Goal: Task Accomplishment & Management: Use online tool/utility

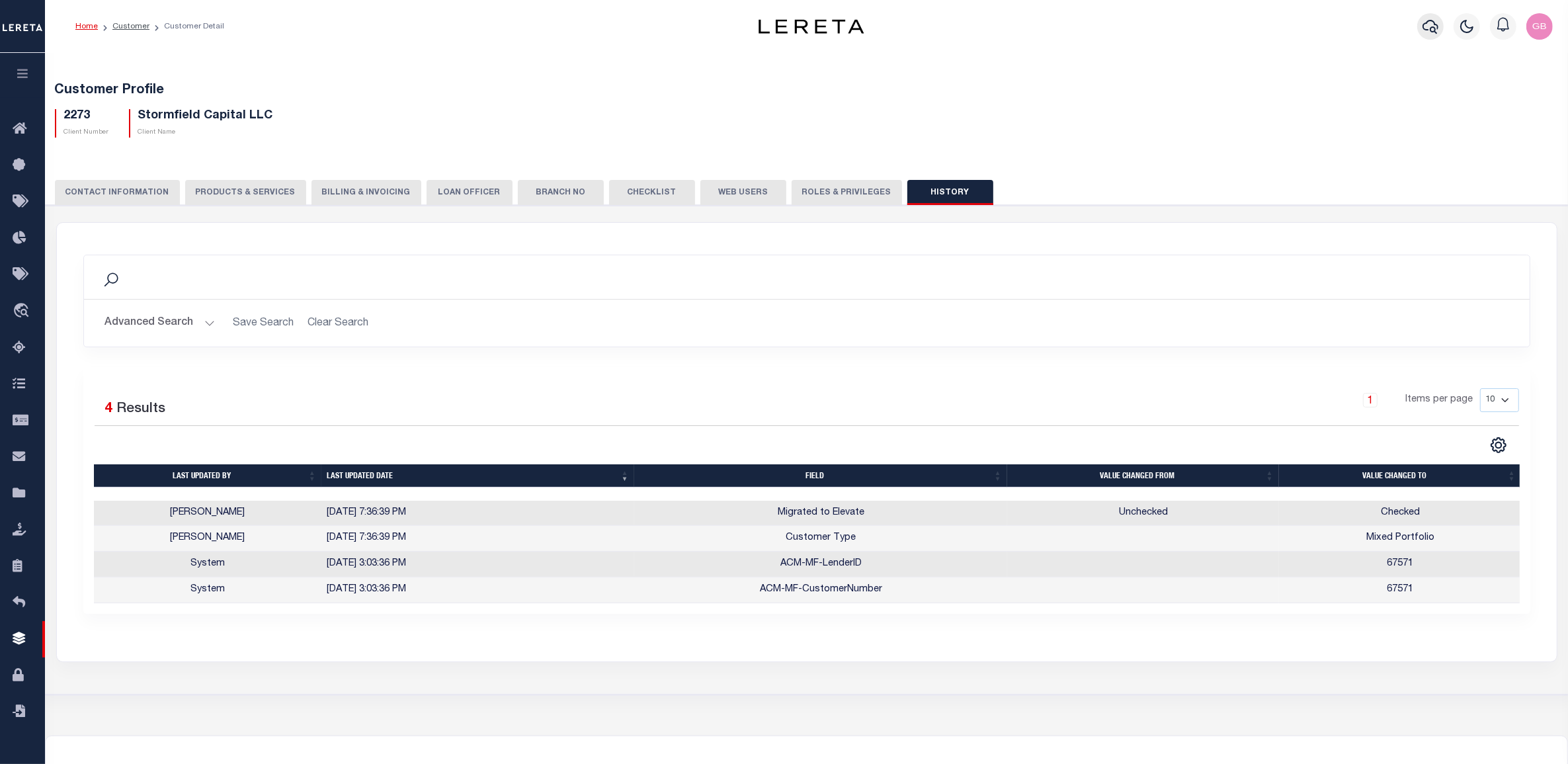
click at [1431, 25] on icon "button" at bounding box center [1431, 26] width 16 height 16
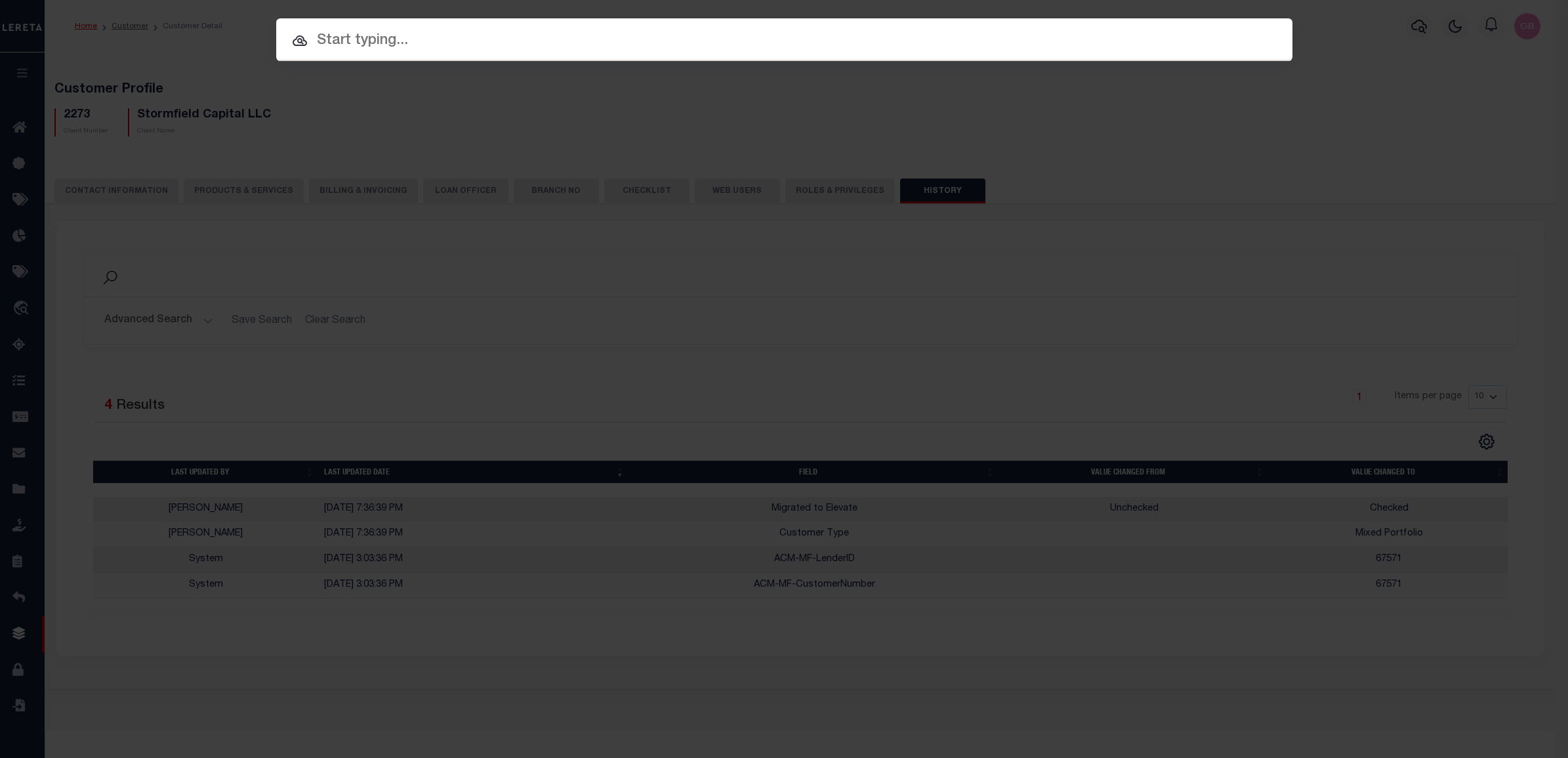
paste input "1981299-3001"
type input "1981299-3001"
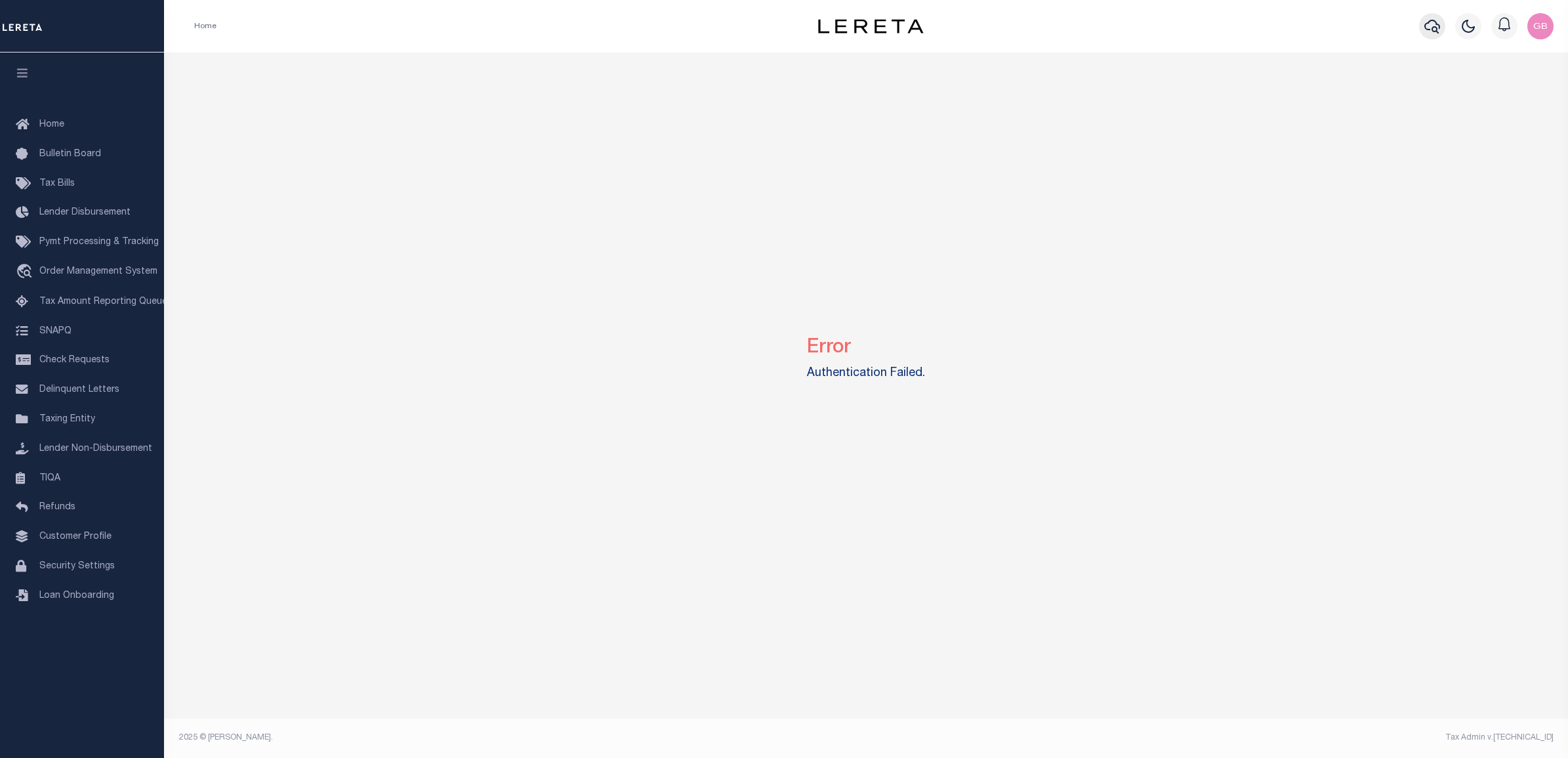
click at [1435, 26] on icon "button" at bounding box center [1432, 26] width 15 height 15
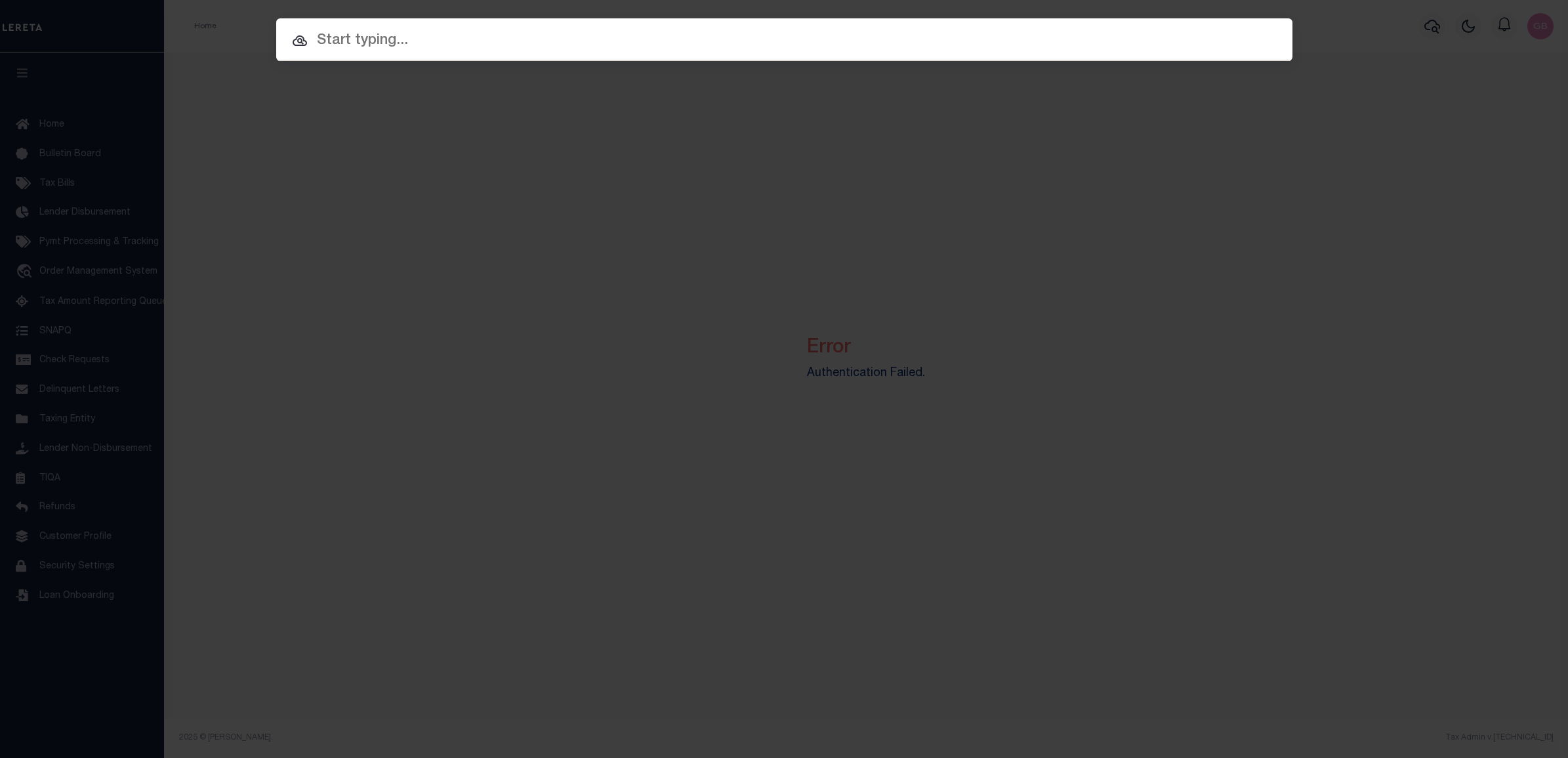
paste input "1981299-3001"
type input "1981299-3001"
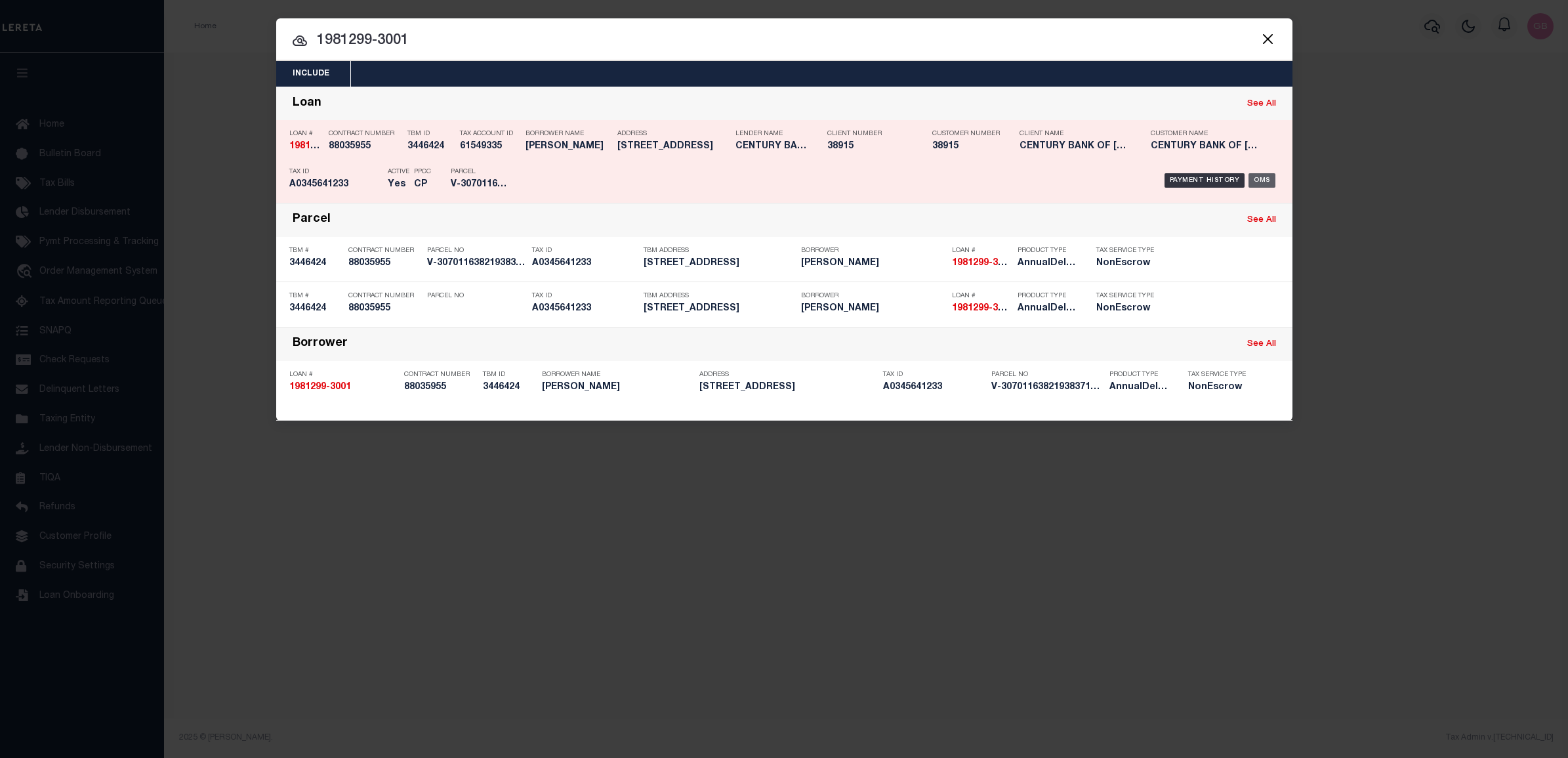
click at [1257, 180] on div "OMS" at bounding box center [1262, 180] width 27 height 15
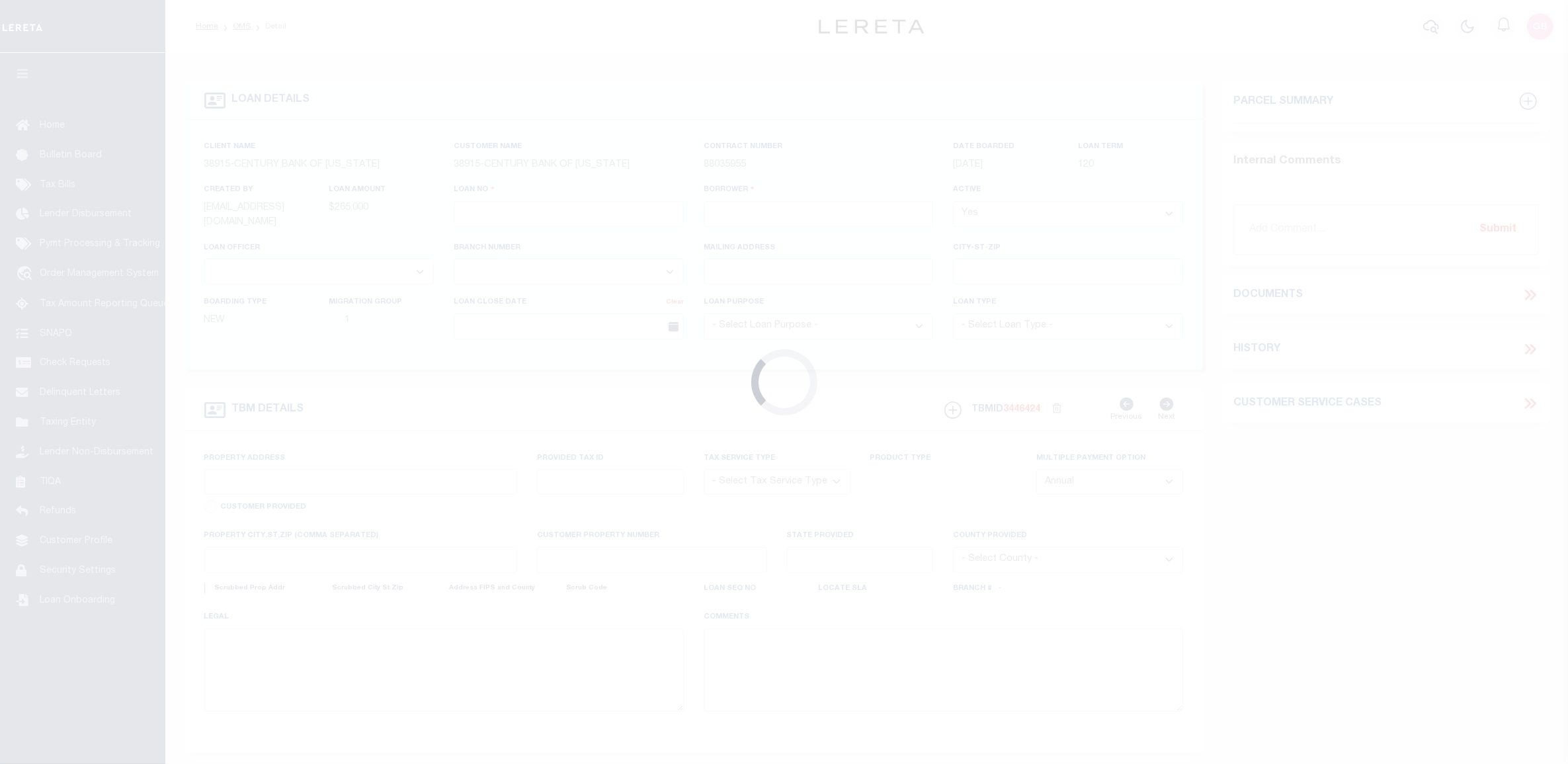
type input "1981299-3001"
type input "VIVERO FRANCIS"
select select
select select "NonEscrow"
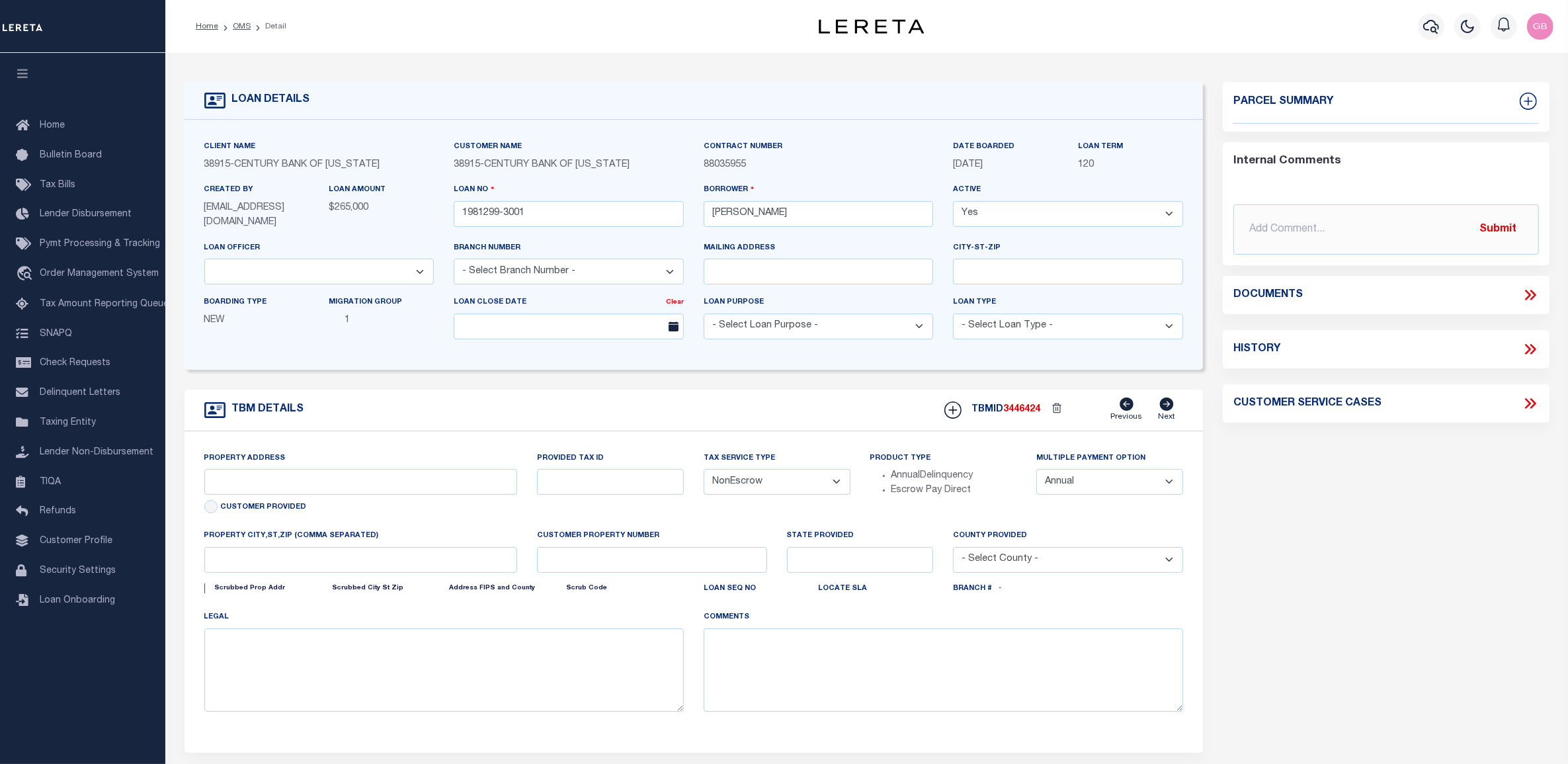
type input "10018 HAMPTON PLACE"
radio input "true"
select select
type input "TAMPA FL 33618"
type input "1981299-3001"
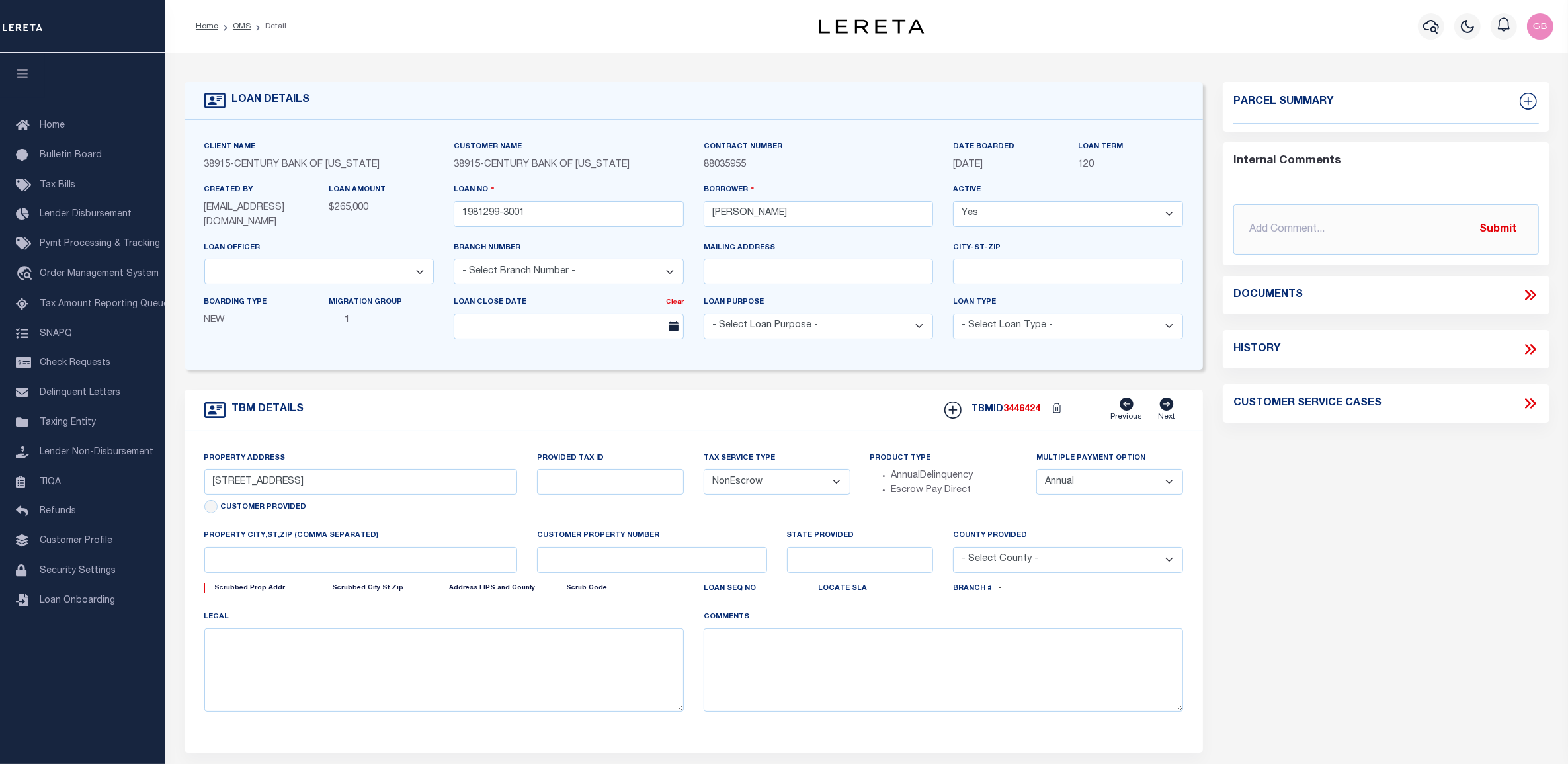
type input "FL"
type textarea "LOT 31 LESS THE NORTH 10 HAMPTON PLACE ADDITION SUBDIVISION PB 43 PG 47 HILLS C…"
type textarea "Testing HISTORY in OMS"
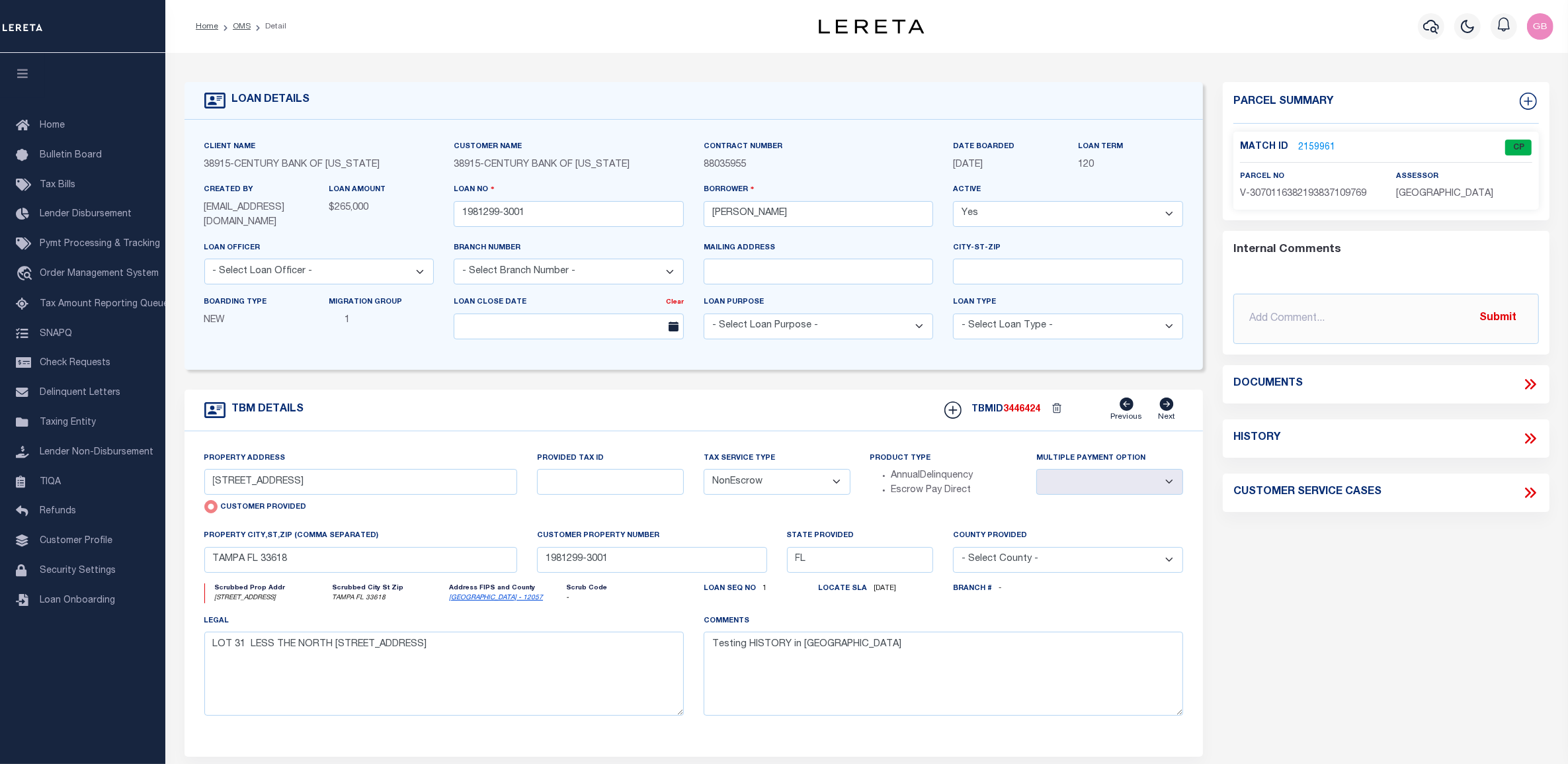
click at [1314, 146] on link "2159961" at bounding box center [1317, 148] width 37 height 14
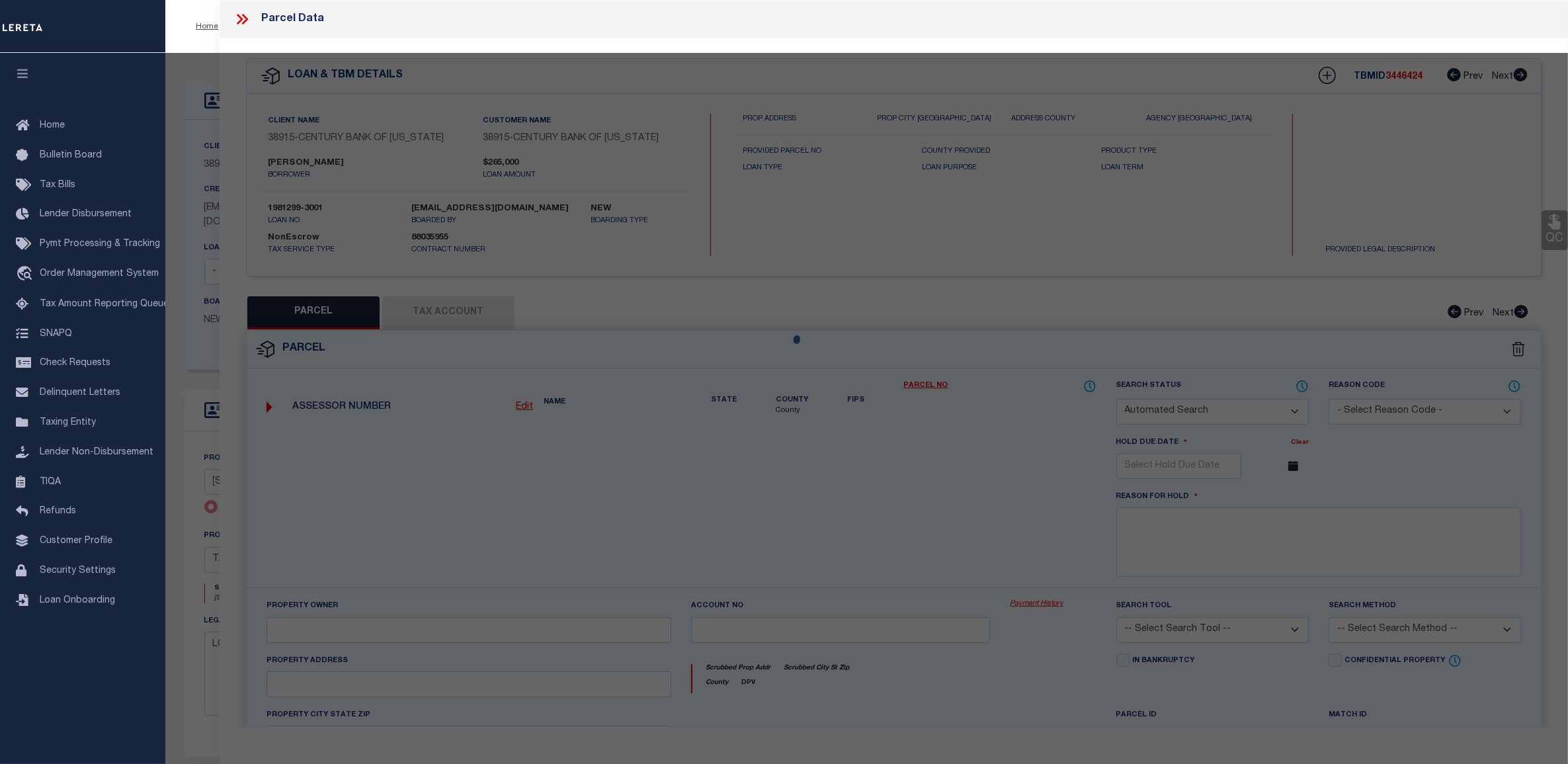
checkbox input "false"
select select "CP"
select select "ATL"
select select "ADD"
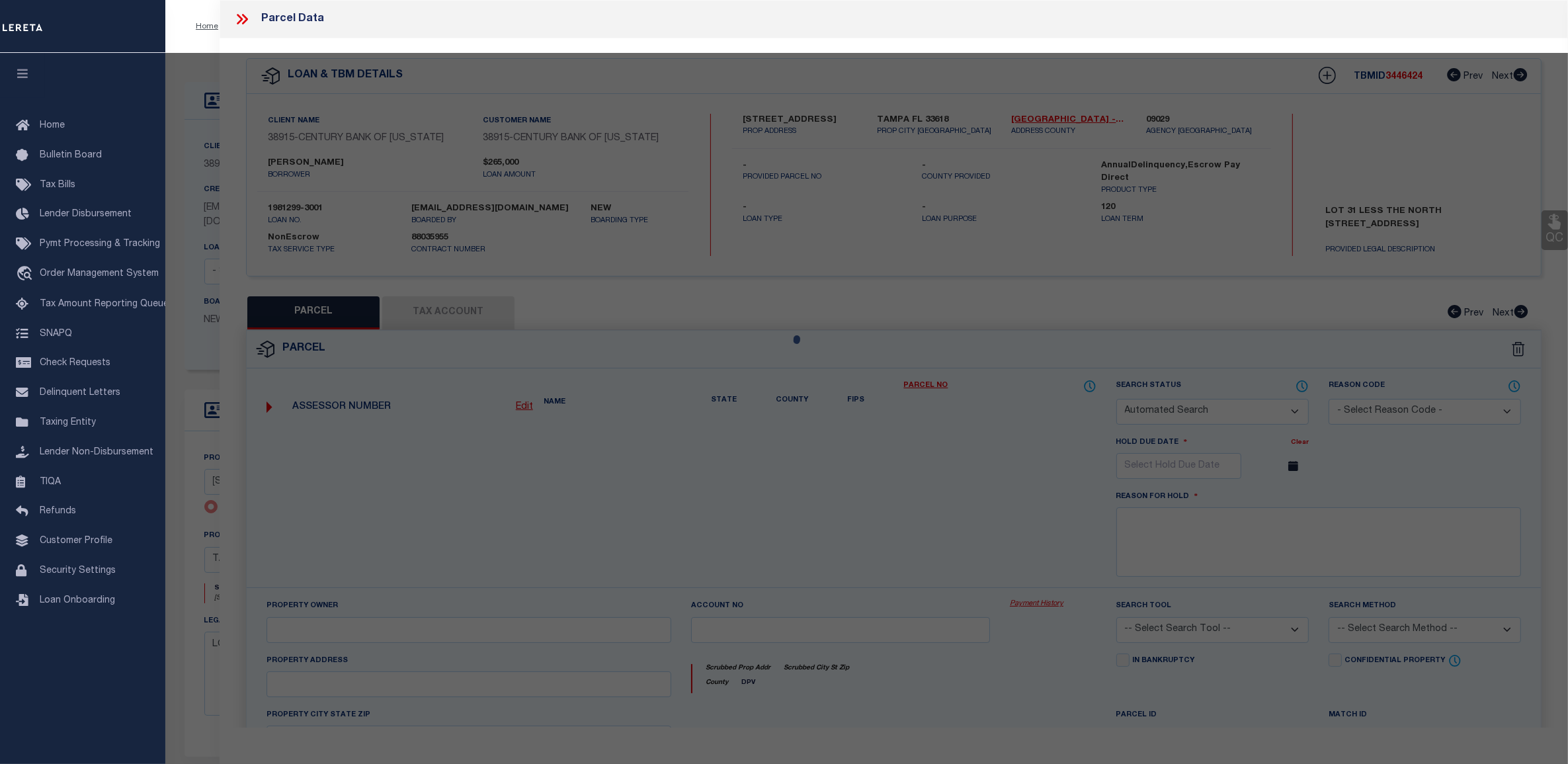
type input "10018 HAMPTON PLACE"
type input "TAMPA FL 33618"
type textarea "aaa"
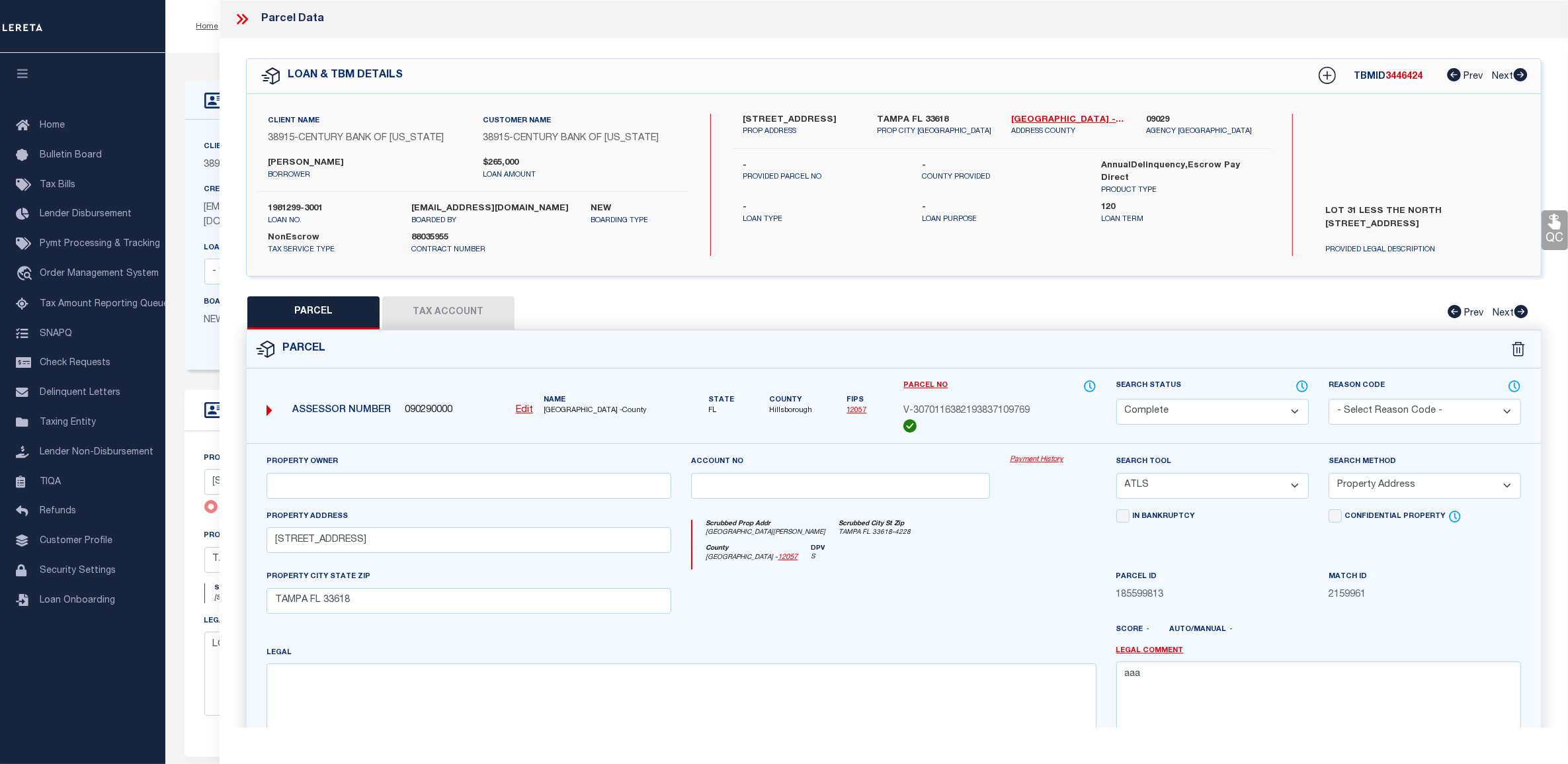
click at [475, 309] on button "Tax Account" at bounding box center [448, 313] width 132 height 33
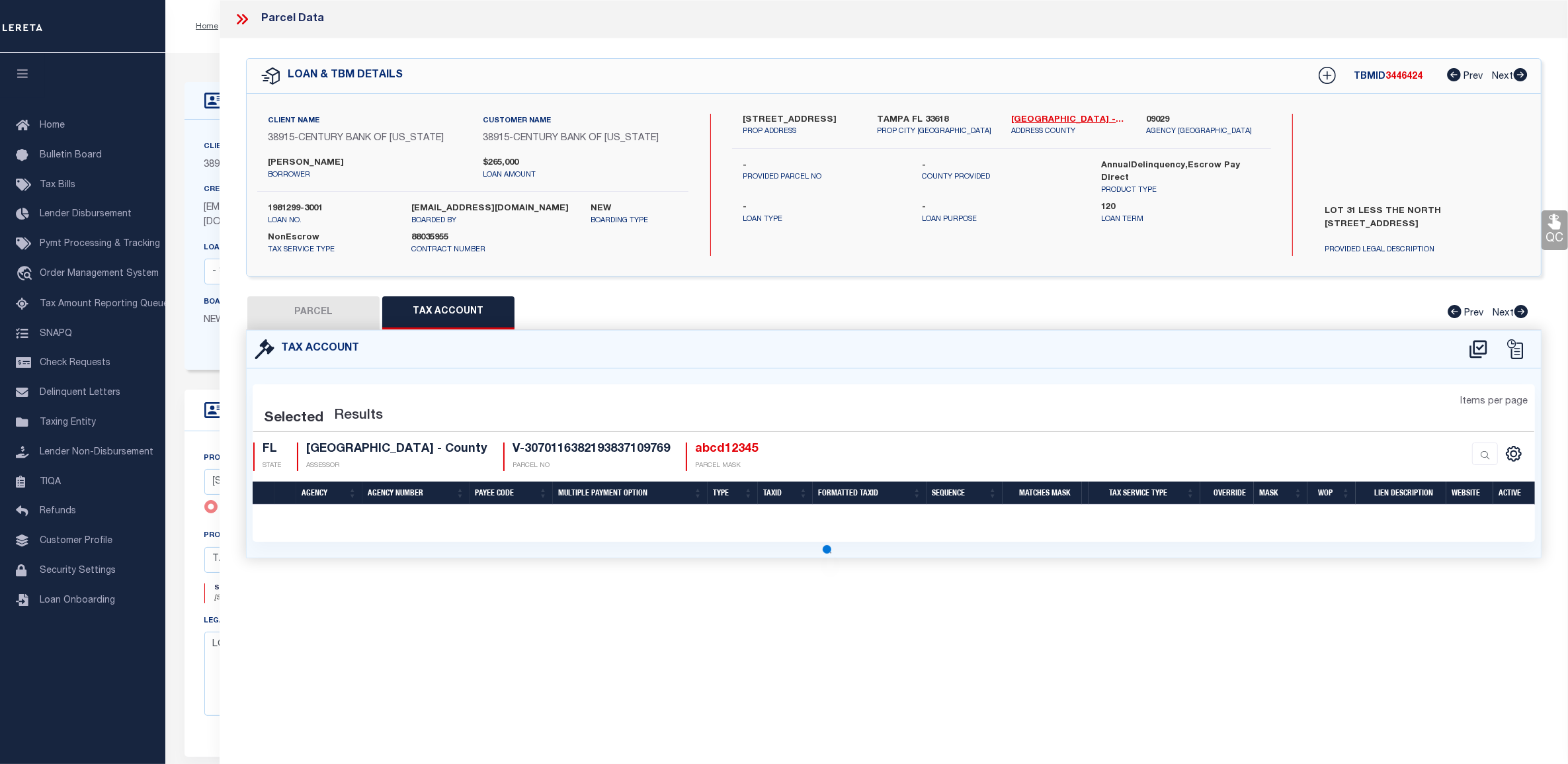
drag, startPoint x: 321, startPoint y: 306, endPoint x: 451, endPoint y: 354, distance: 138.6
click at [322, 306] on button "PARCEL" at bounding box center [313, 313] width 132 height 33
select select "AS"
select select
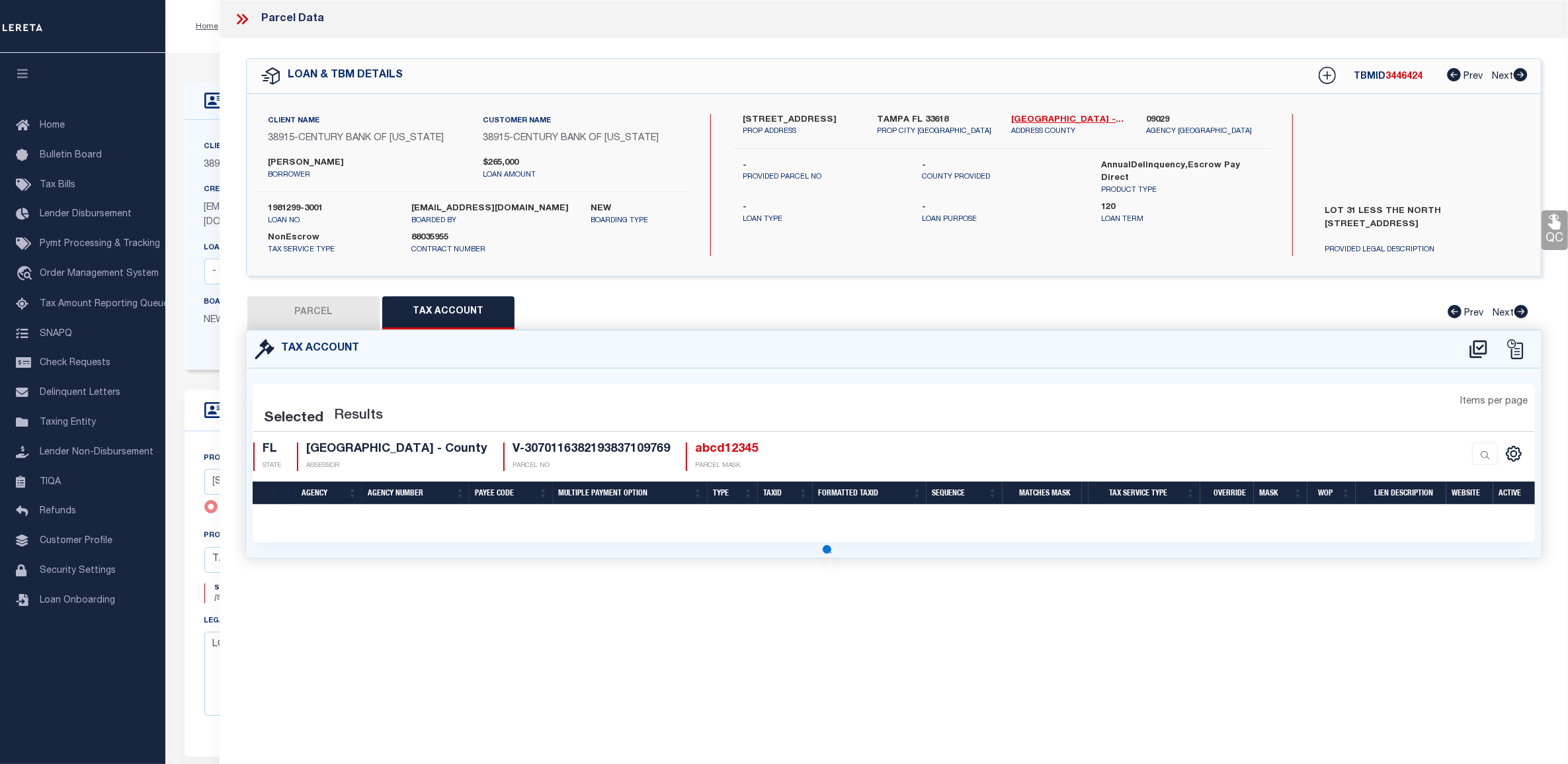
checkbox input "false"
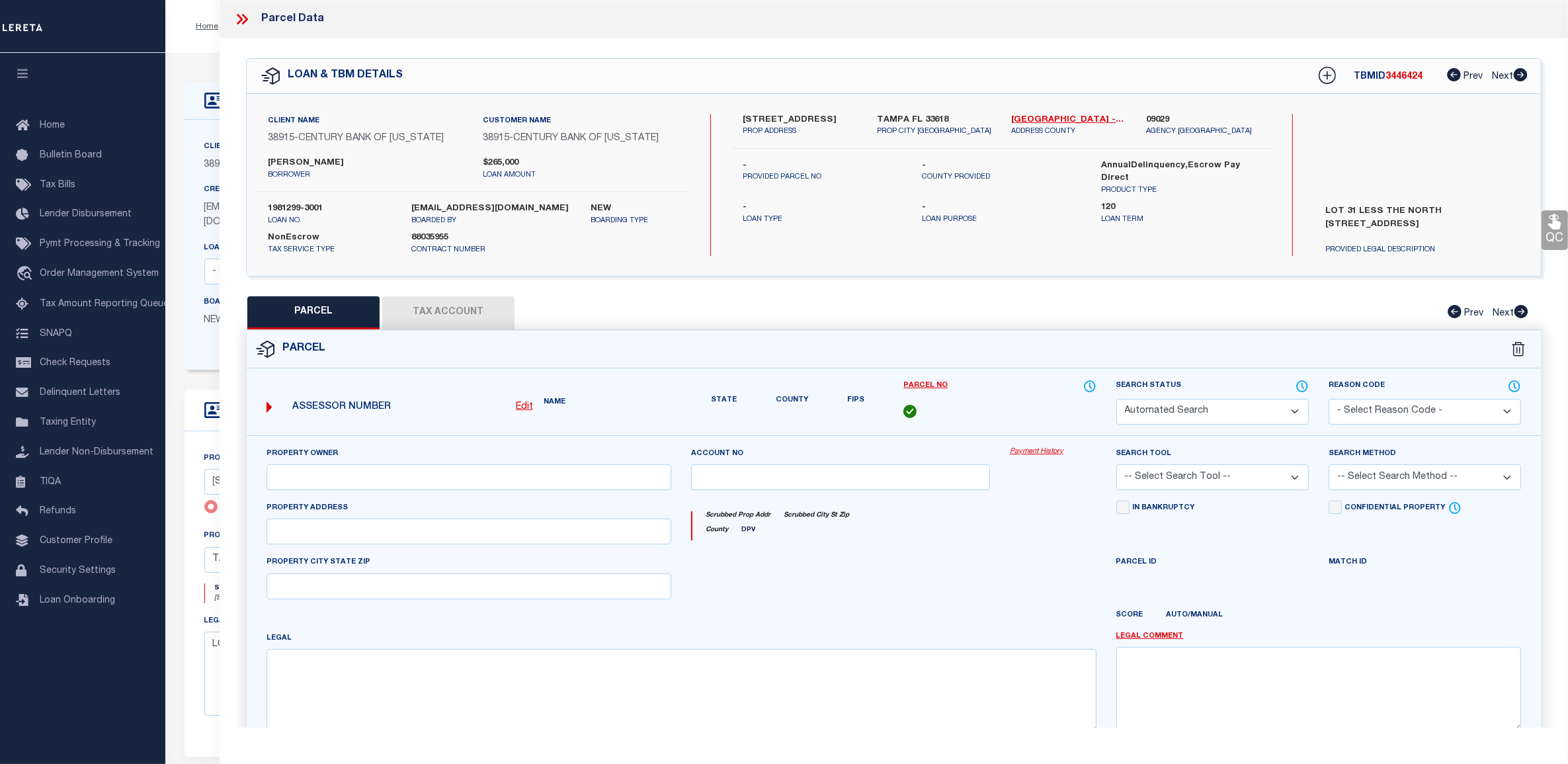
click at [1030, 454] on link "Payment History" at bounding box center [1053, 452] width 86 height 11
select select "CP"
select select "ATL"
select select "ADD"
type input "10018 HAMPTON PLACE"
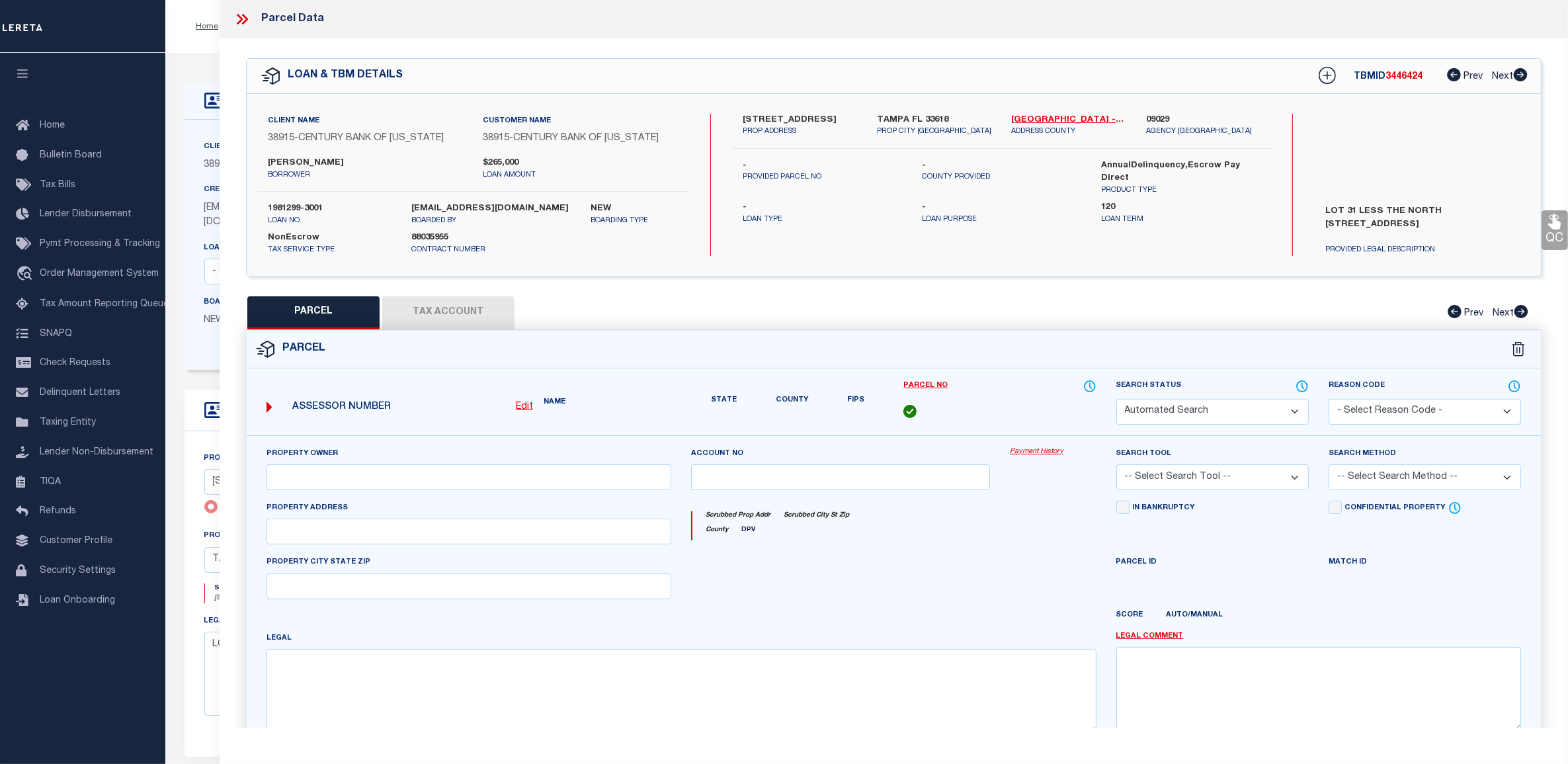
type input "TAMPA FL 33618"
type textarea "aaa"
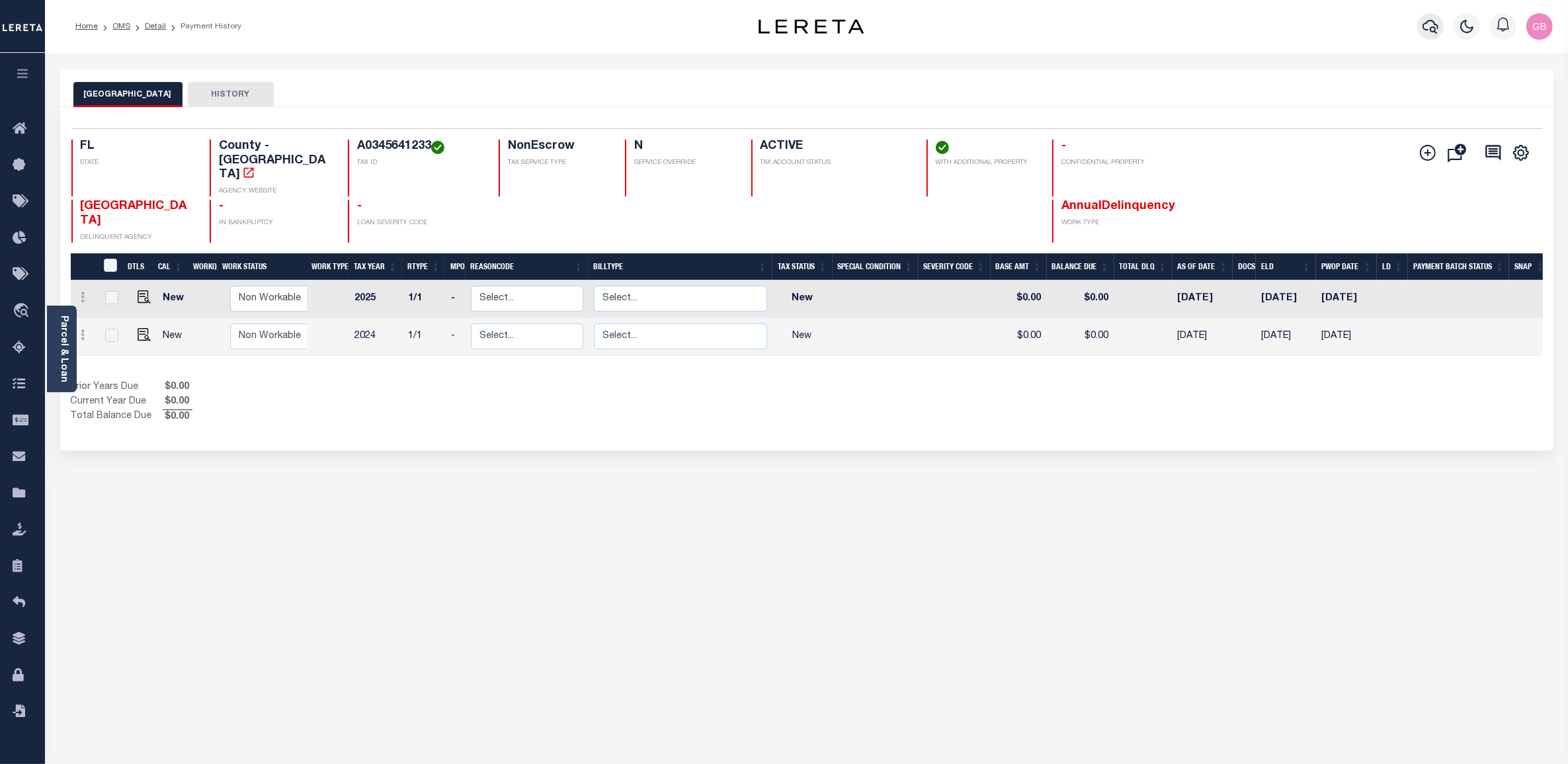
click at [1424, 33] on icon "button" at bounding box center [1431, 26] width 16 height 16
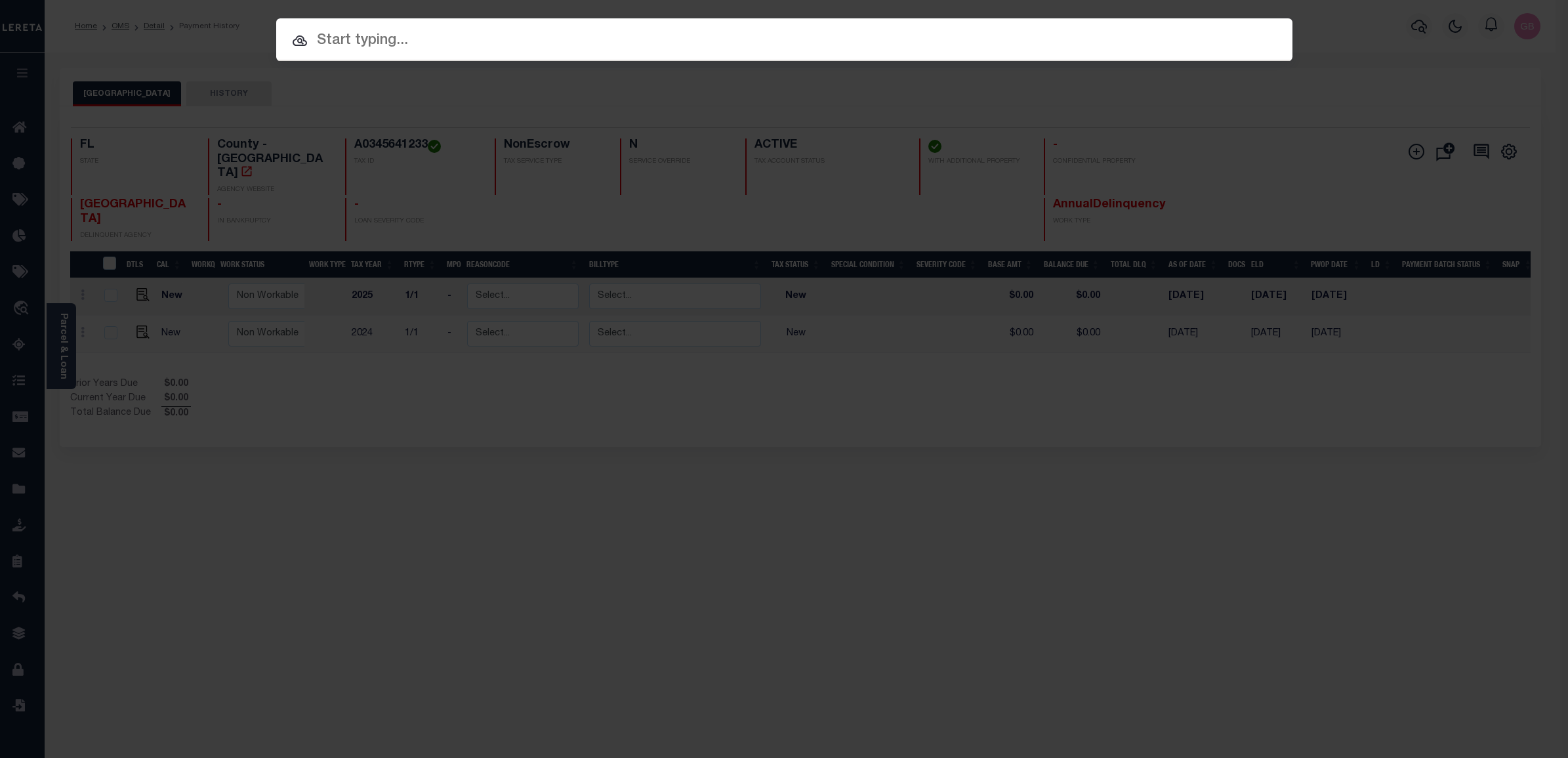
paste input "1986172-1104"
type input "1986172-1104"
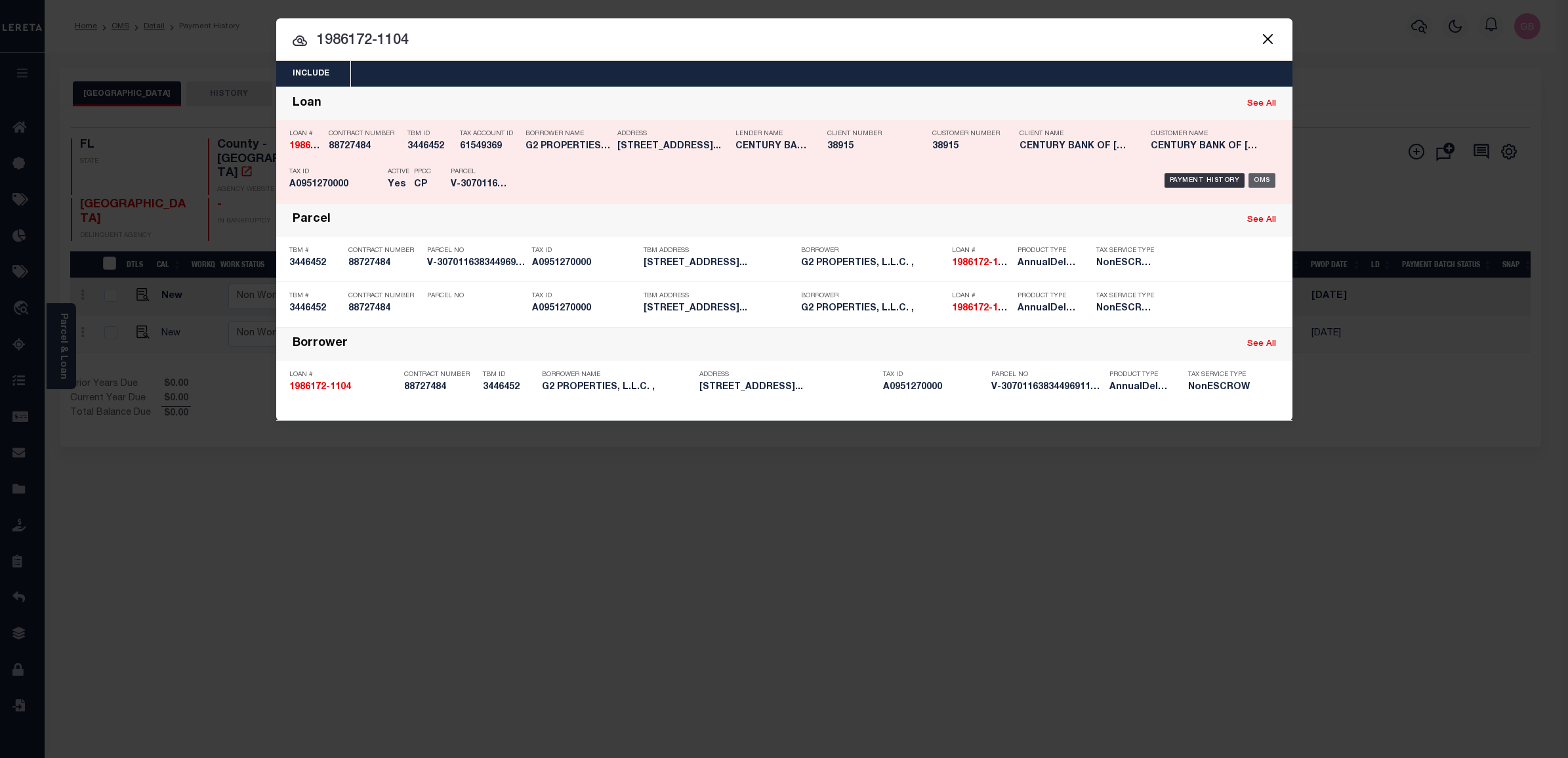
click at [1268, 187] on div "OMS" at bounding box center [1262, 180] width 27 height 15
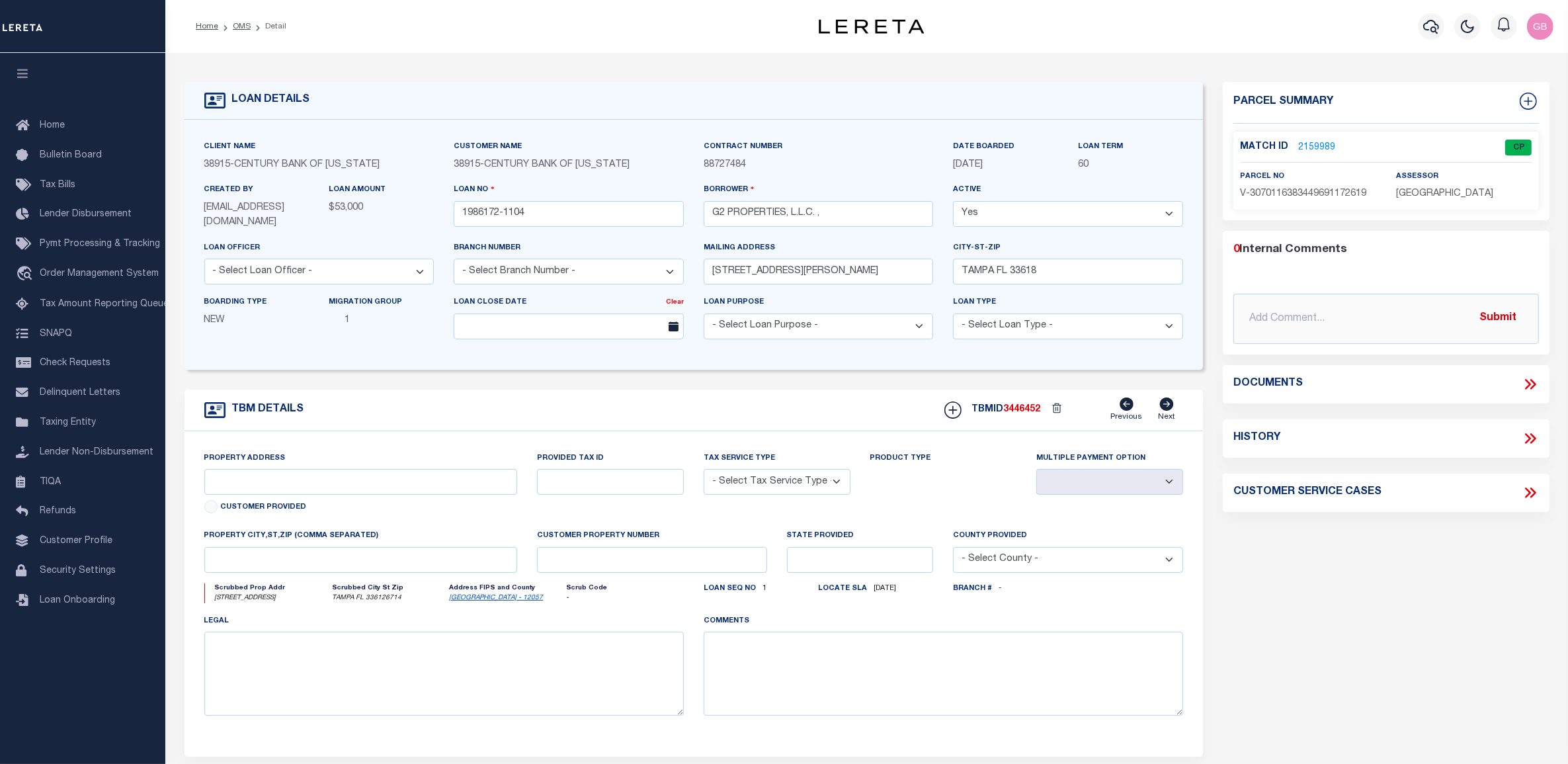
type input "[STREET_ADDRESS]"
radio input "true"
select select "NonEscrow"
select select
type input "TAMPA FL 336126714"
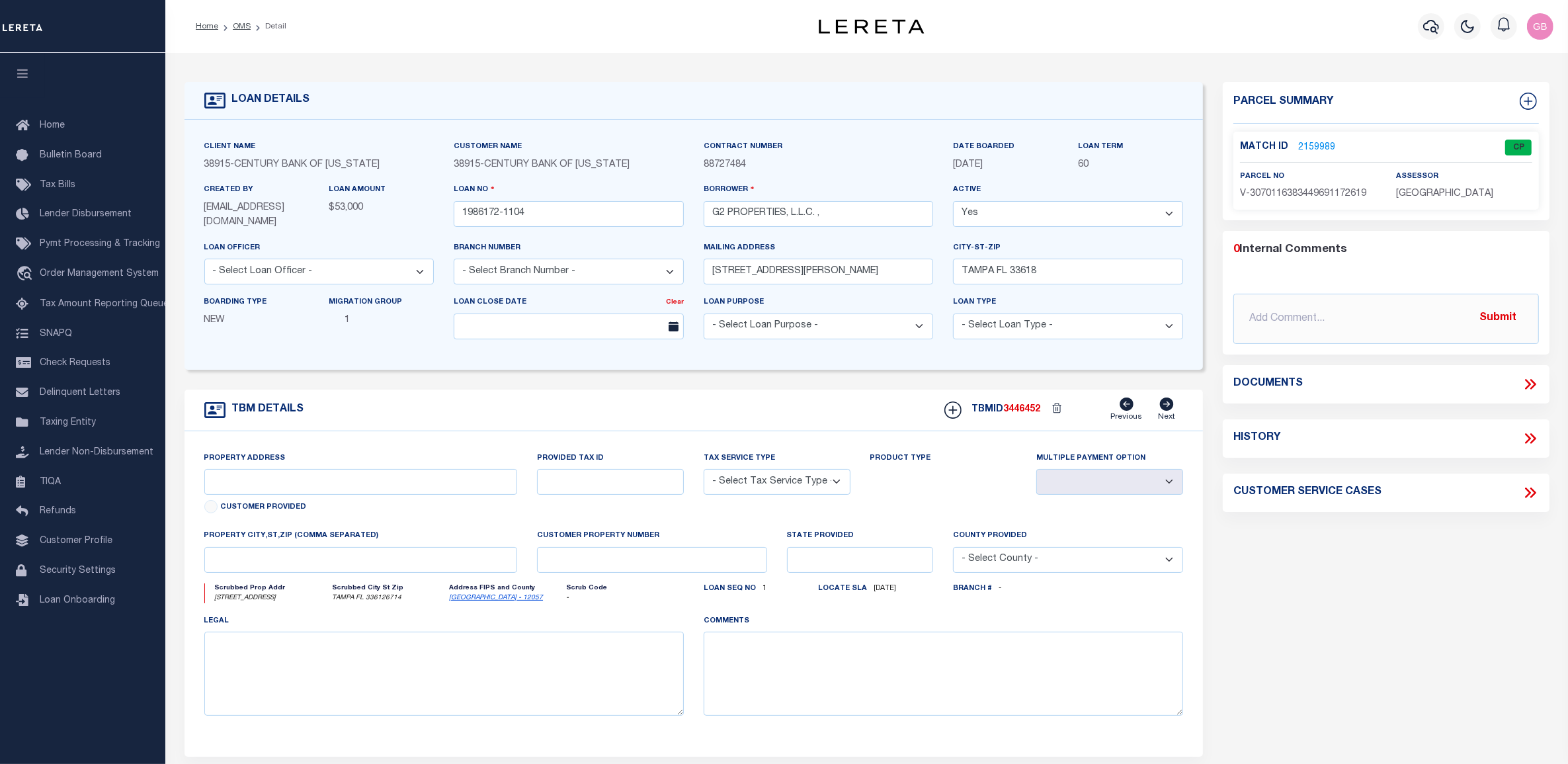
type input "1986172-1104"
type input "FL"
click at [1310, 141] on link "2159989" at bounding box center [1317, 148] width 37 height 14
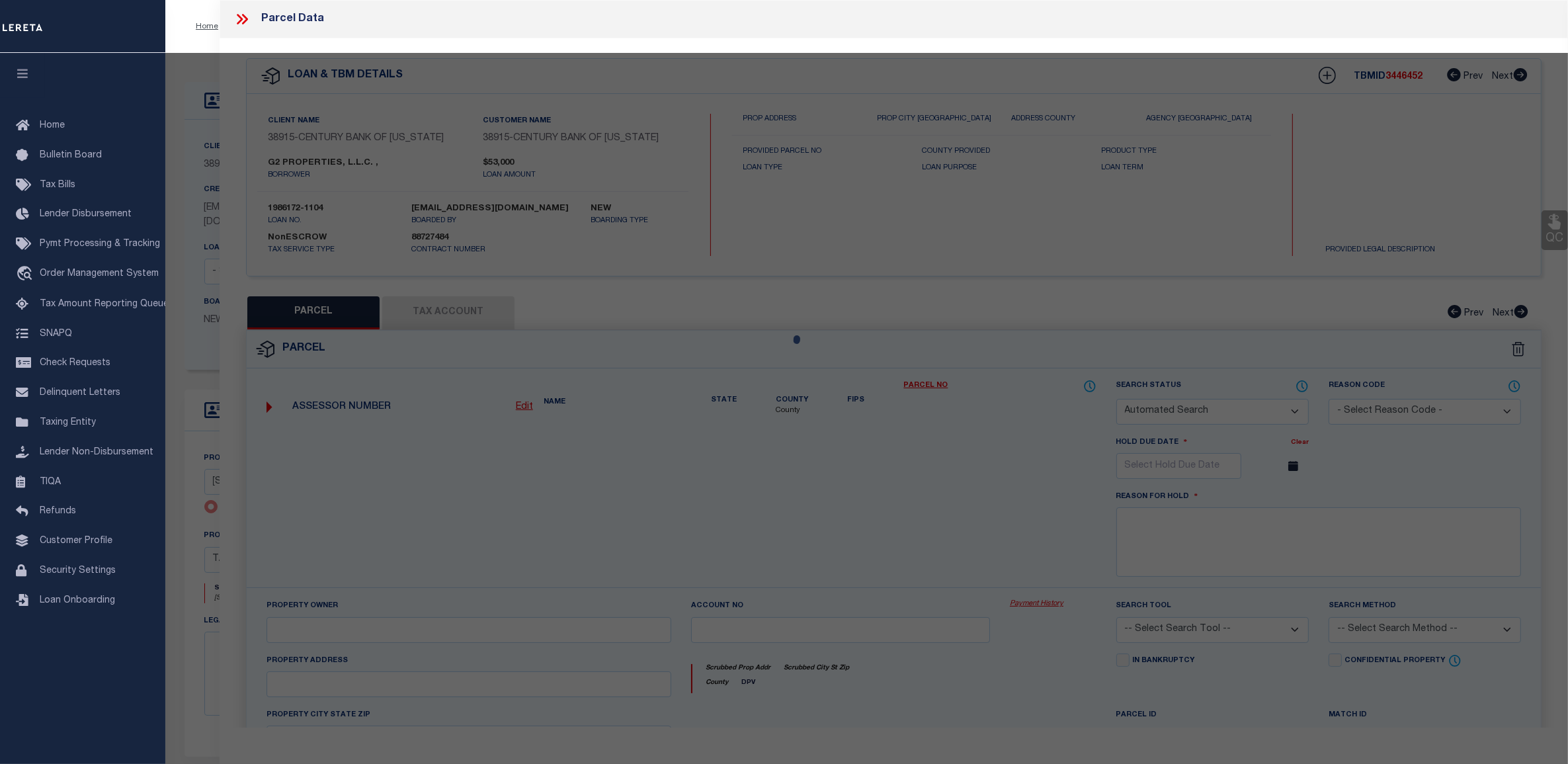
checkbox input "false"
select select "CP"
type input "[STREET_ADDRESS]"
checkbox input "false"
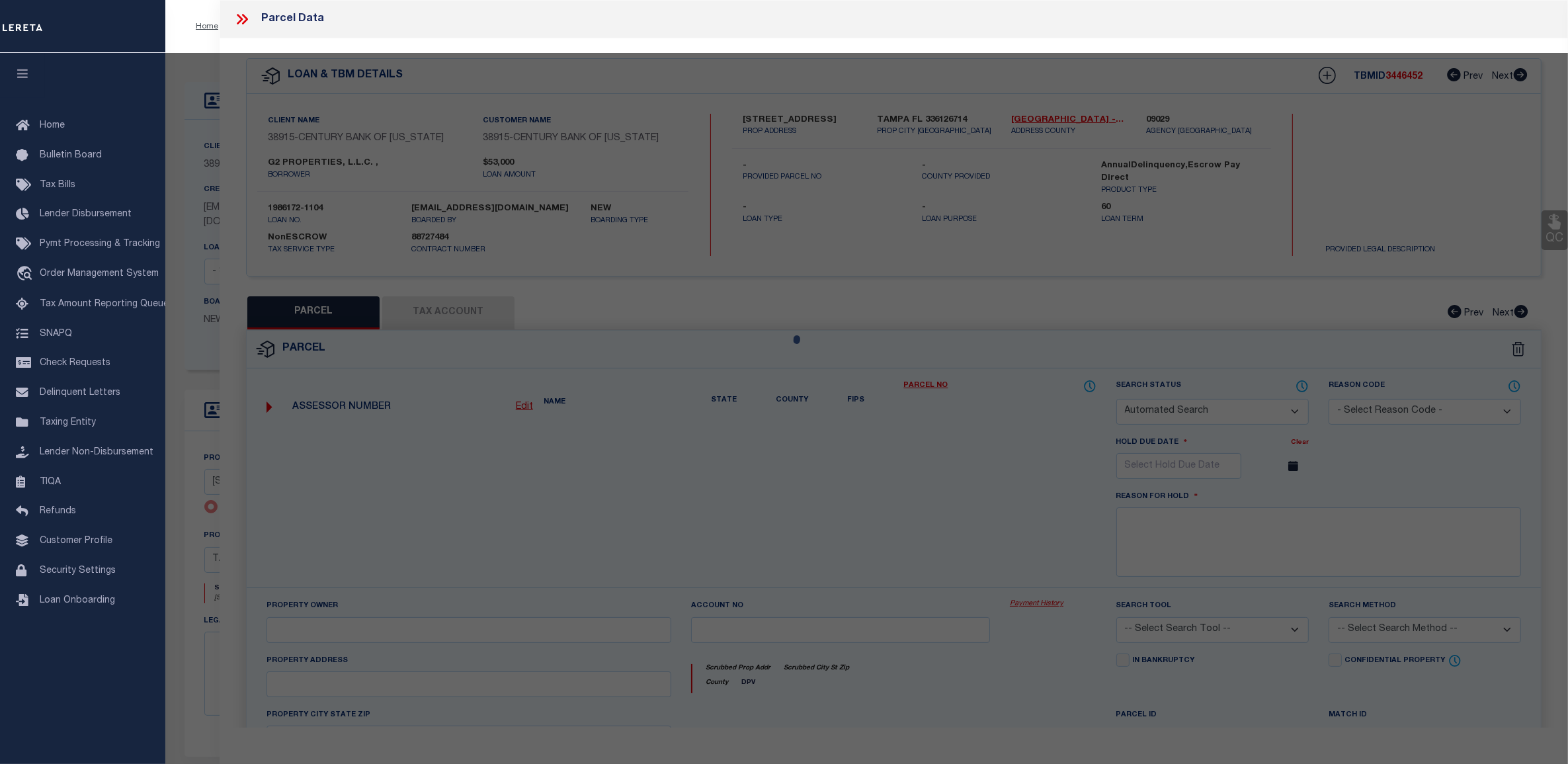
type input "TAMPA FL 336126714"
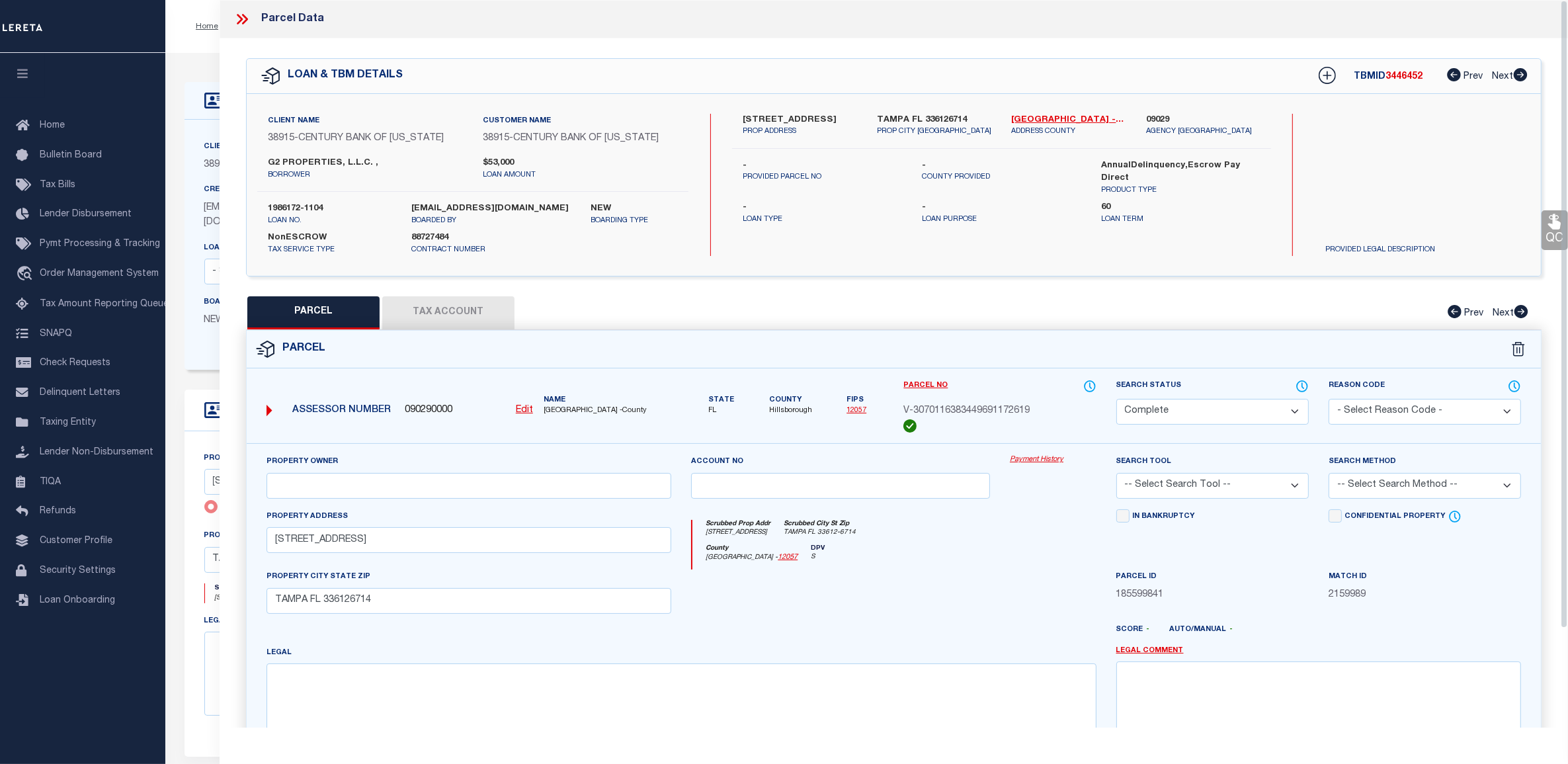
click at [1027, 461] on link "Payment History" at bounding box center [1053, 460] width 86 height 11
